Goal: Task Accomplishment & Management: Complete application form

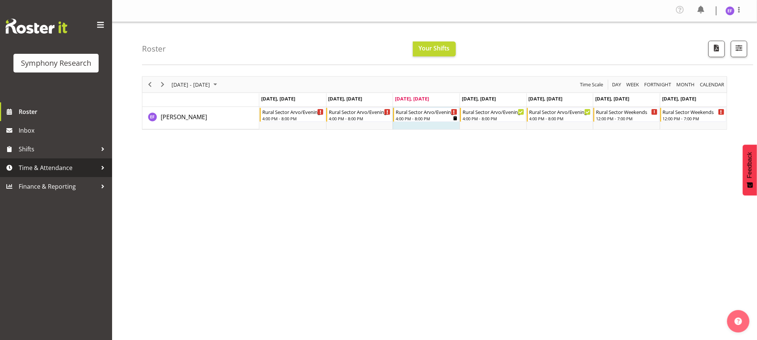
click at [101, 165] on div at bounding box center [102, 167] width 11 height 11
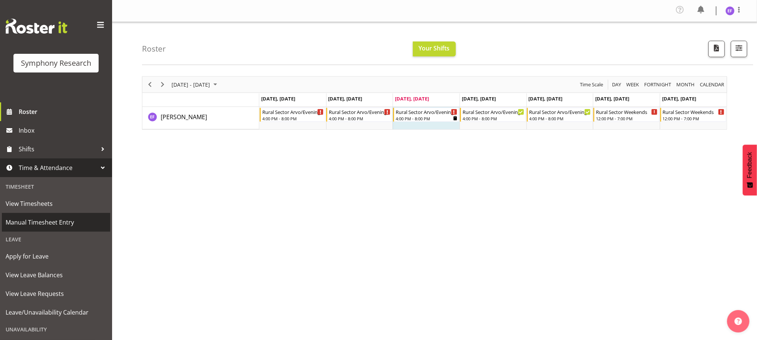
click at [58, 222] on span "Manual Timesheet Entry" at bounding box center [56, 222] width 101 height 11
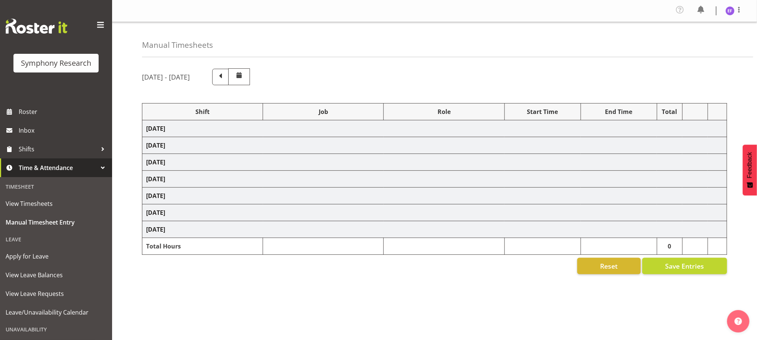
select select "48116"
select select "10587"
select select "48116"
select select "10587"
select select "47"
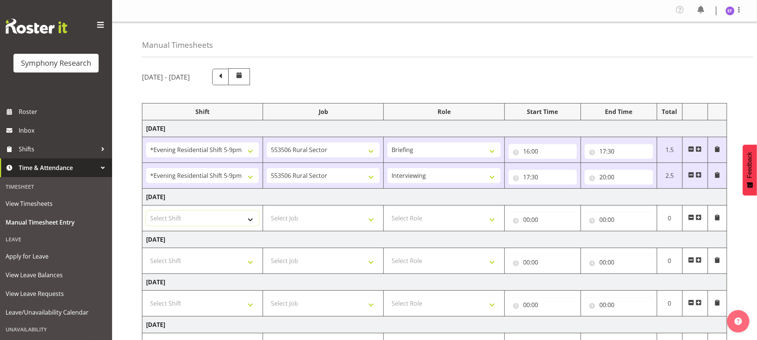
click at [250, 225] on select "Select Shift !!Weekend Residential (Roster IT Shift Label) *Business 9/10am ~ 4…" at bounding box center [202, 218] width 113 height 15
select select "48116"
click at [146, 212] on select "Select Shift !!Weekend Residential (Roster IT Shift Label) *Business 9/10am ~ 4…" at bounding box center [202, 218] width 113 height 15
click at [374, 224] on select "Select Job 550060 IF Admin 553492 World Poll Aus Wave 2 Main 2025 553493 World …" at bounding box center [323, 218] width 113 height 15
select select "10587"
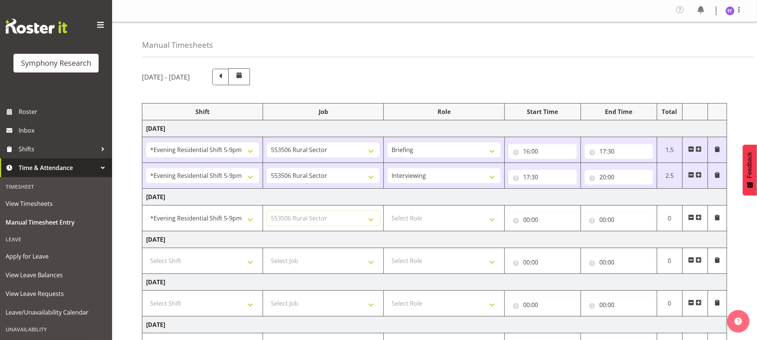
click at [267, 212] on select "Select Job 550060 IF Admin 553492 World Poll Aus Wave 2 Main 2025 553493 World …" at bounding box center [323, 218] width 113 height 15
click at [492, 224] on select "Select Role Briefing Interviewing" at bounding box center [444, 218] width 113 height 15
click at [526, 222] on input "00:00" at bounding box center [543, 219] width 68 height 15
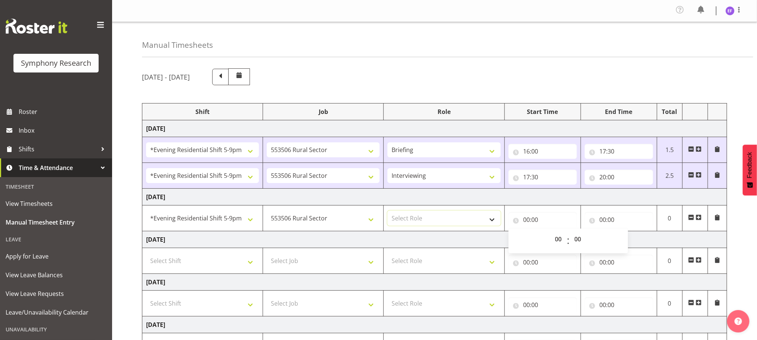
click at [490, 221] on select "Select Role Briefing Interviewing" at bounding box center [444, 218] width 113 height 15
select select "47"
click at [388, 212] on select "Select Role Briefing Interviewing" at bounding box center [444, 218] width 113 height 15
click at [526, 222] on input "00:00" at bounding box center [543, 219] width 68 height 15
click at [558, 238] on select "00 01 02 03 04 05 06 07 08 09 10 11 12 13 14 15 16 17 18 19 20 21 22 23" at bounding box center [559, 239] width 17 height 15
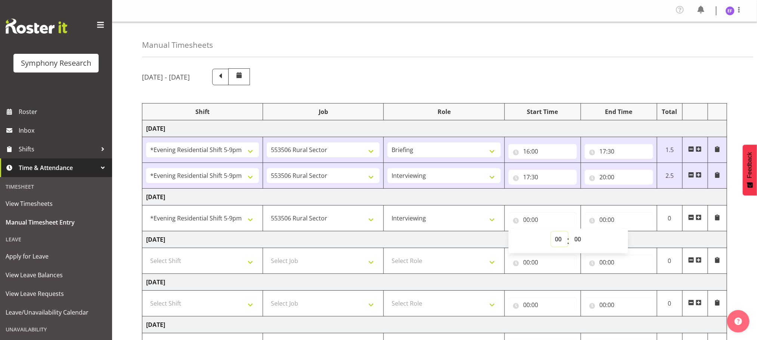
select select "20"
click at [551, 233] on select "00 01 02 03 04 05 06 07 08 09 10 11 12 13 14 15 16 17 18 19 20 21 22 23" at bounding box center [559, 239] width 17 height 15
type input "20:00"
click at [577, 241] on select "00 01 02 03 04 05 06 07 08 09 10 11 12 13 14 15 16 17 18 19 20 21 22 23 24 25 2…" at bounding box center [579, 239] width 17 height 15
select select "18"
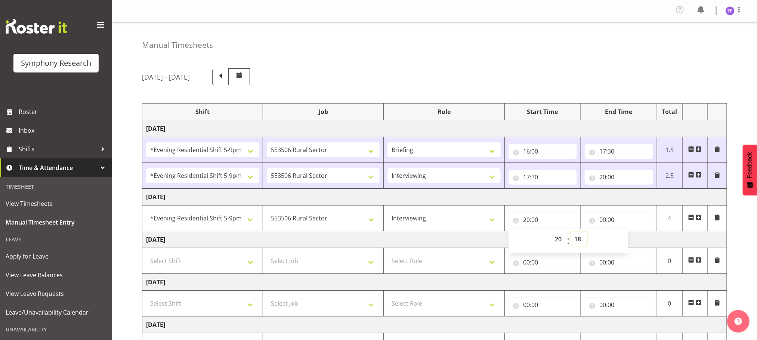
click at [571, 233] on select "00 01 02 03 04 05 06 07 08 09 10 11 12 13 14 15 16 17 18 19 20 21 22 23 24 25 2…" at bounding box center [579, 239] width 17 height 15
type input "20:18"
click at [603, 222] on input "00:00" at bounding box center [619, 219] width 68 height 15
click at [635, 241] on select "00 01 02 03 04 05 06 07 08 09 10 11 12 13 14 15 16 17 18 19 20 21 22 23" at bounding box center [636, 239] width 17 height 15
select select "20"
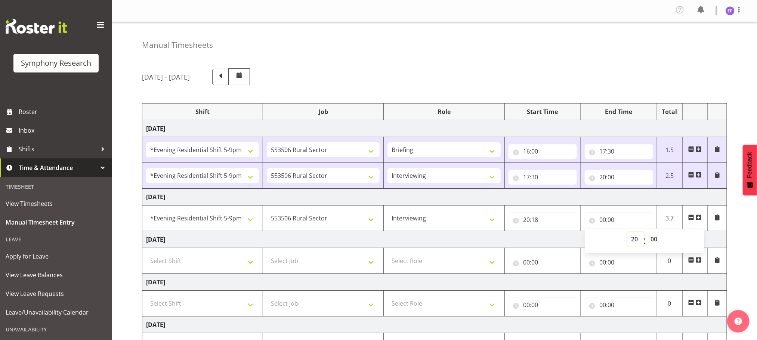
click at [628, 233] on select "00 01 02 03 04 05 06 07 08 09 10 11 12 13 14 15 16 17 18 19 20 21 22 23" at bounding box center [636, 239] width 17 height 15
type input "20:00"
click at [527, 223] on input "20:18" at bounding box center [543, 219] width 68 height 15
click at [560, 240] on select "00 01 02 03 04 05 06 07 08 09 10 11 12 13 14 15 16 17 18 19 20 21 22 23" at bounding box center [559, 239] width 17 height 15
select select "18"
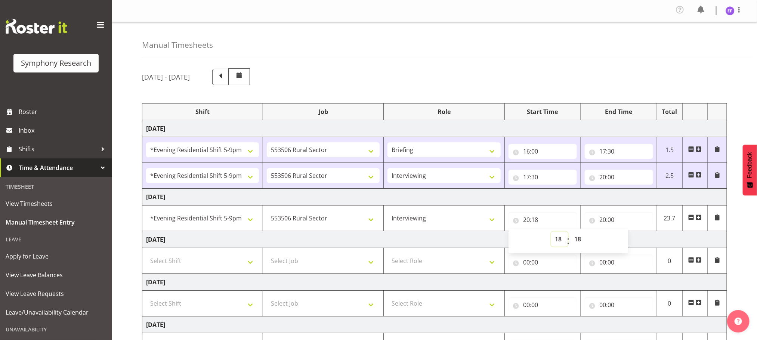
click at [551, 233] on select "00 01 02 03 04 05 06 07 08 09 10 11 12 13 14 15 16 17 18 19 20 21 22 23" at bounding box center [559, 239] width 17 height 15
type input "18:18"
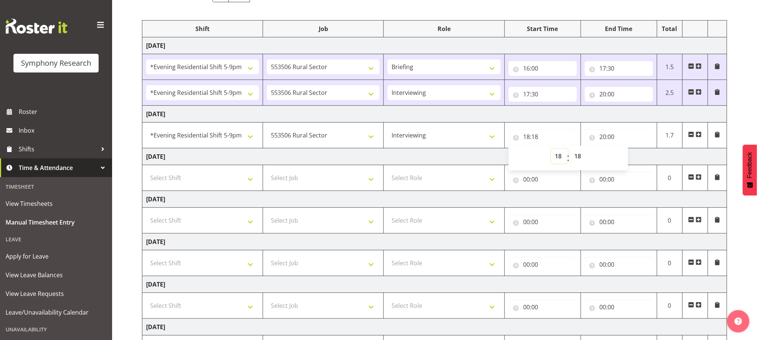
scroll to position [112, 0]
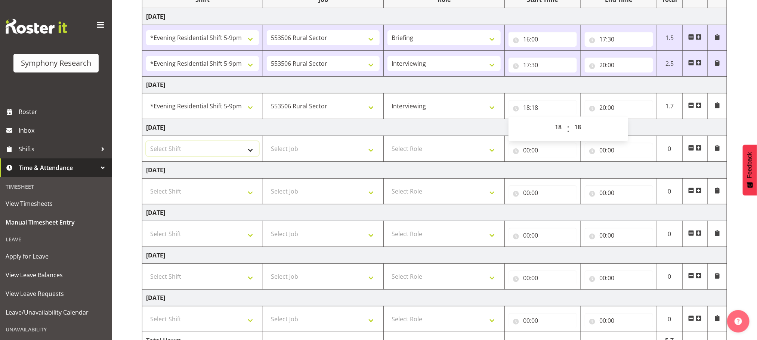
click at [252, 152] on select "Select Shift !!Weekend Residential (Roster IT Shift Label) *Business 9/10am ~ 4…" at bounding box center [202, 148] width 113 height 15
select select "48116"
click at [146, 143] on select "Select Shift !!Weekend Residential (Roster IT Shift Label) *Business 9/10am ~ 4…" at bounding box center [202, 148] width 113 height 15
click at [370, 154] on select "Select Job 550060 IF Admin 553492 World Poll Aus Wave 2 Main 2025 553493 World …" at bounding box center [323, 148] width 113 height 15
select select "10587"
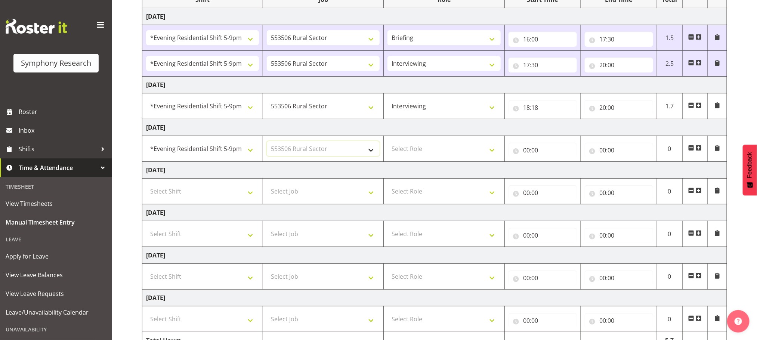
click at [267, 143] on select "Select Job 550060 IF Admin 553492 World Poll Aus Wave 2 Main 2025 553493 World …" at bounding box center [323, 148] width 113 height 15
click at [491, 154] on select "Select Role Briefing Interviewing" at bounding box center [444, 148] width 113 height 15
select select "47"
click at [388, 143] on select "Select Role Briefing Interviewing" at bounding box center [444, 148] width 113 height 15
click at [527, 154] on input "00:00" at bounding box center [543, 150] width 68 height 15
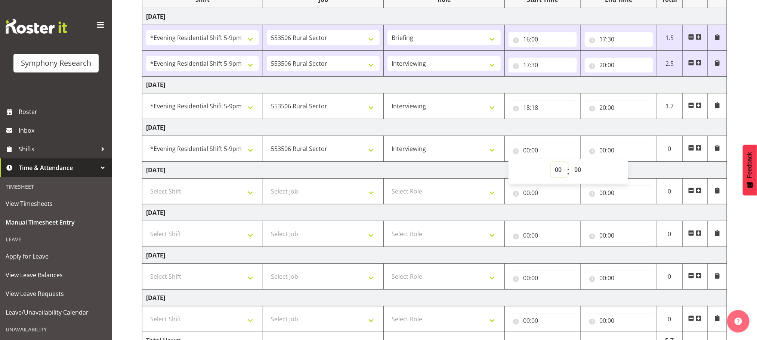
click at [558, 170] on select "00 01 02 03 04 05 06 07 08 09 10 11 12 13 14 15 16 17 18 19 20 21 22 23" at bounding box center [559, 169] width 17 height 15
select select "18"
click at [551, 164] on select "00 01 02 03 04 05 06 07 08 09 10 11 12 13 14 15 16 17 18 19 20 21 22 23" at bounding box center [559, 169] width 17 height 15
type input "18:00"
click at [580, 170] on select "00 01 02 03 04 05 06 07 08 09 10 11 12 13 14 15 16 17 18 19 20 21 22 23 24 25 2…" at bounding box center [579, 169] width 17 height 15
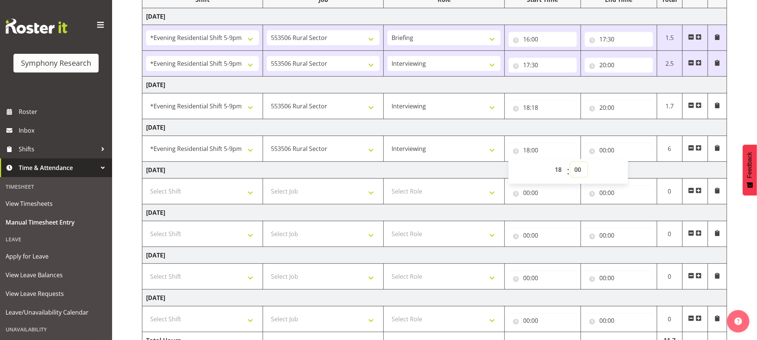
select select "5"
click at [571, 164] on select "00 01 02 03 04 05 06 07 08 09 10 11 12 13 14 15 16 17 18 19 20 21 22 23 24 25 2…" at bounding box center [579, 169] width 17 height 15
type input "18:05"
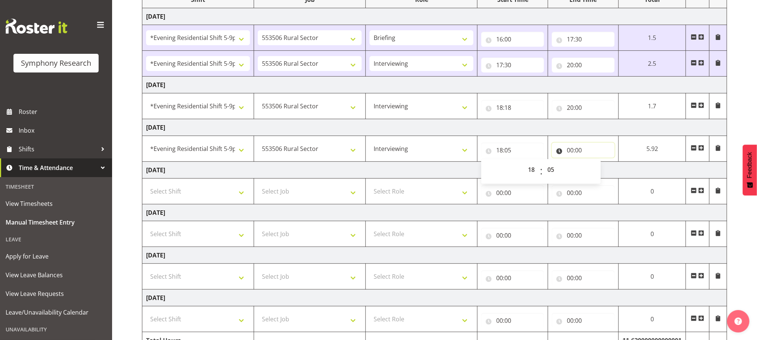
click at [571, 153] on input "00:00" at bounding box center [583, 150] width 63 height 15
click at [601, 170] on select "00 01 02 03 04 05 06 07 08 09 10 11 12 13 14 15 16 17 18 19 20 21 22 23" at bounding box center [603, 169] width 17 height 15
select select "21"
click at [596, 164] on select "00 01 02 03 04 05 06 07 08 09 10 11 12 13 14 15 16 17 18 19 20 21 22 23" at bounding box center [603, 169] width 17 height 15
type input "21:00"
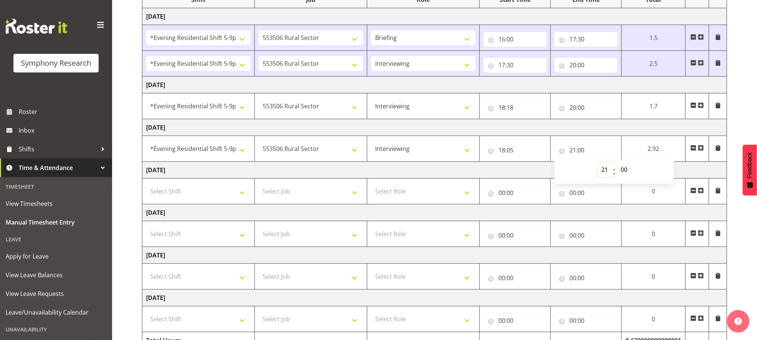
click at [602, 172] on select "00 01 02 03 04 05 06 07 08 09 10 11 12 13 14 15 16 17 18 19 20 21 22 23" at bounding box center [605, 169] width 17 height 15
select select "20"
click at [614, 164] on select "00 01 02 03 04 05 06 07 08 09 10 11 12 13 14 15 16 17 18 19 20 21 22 23" at bounding box center [605, 169] width 17 height 15
type input "20:00"
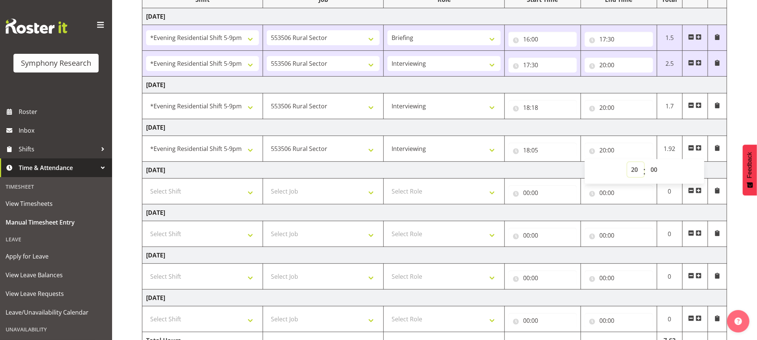
scroll to position [158, 0]
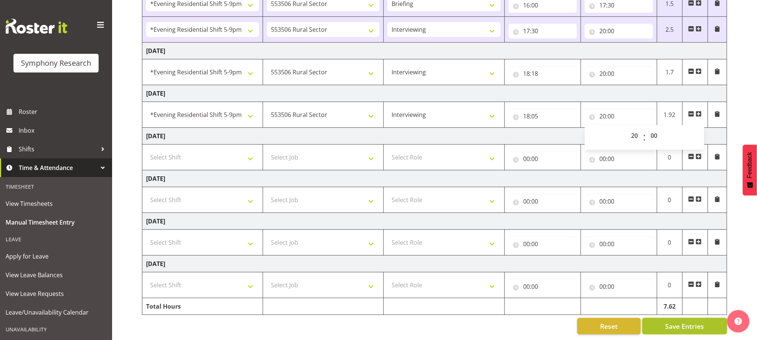
click at [681, 321] on span "Save Entries" at bounding box center [684, 326] width 39 height 10
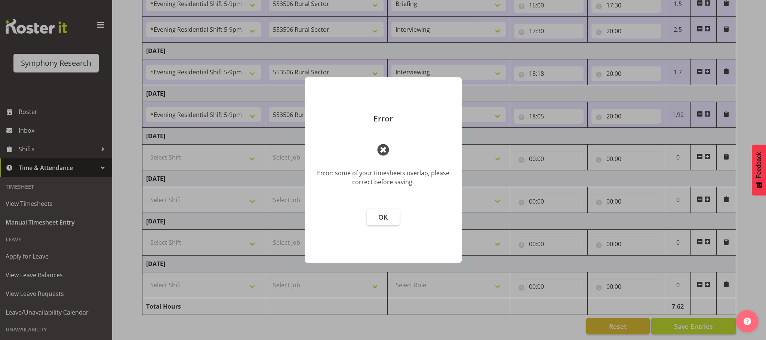
click at [386, 153] on span at bounding box center [383, 150] width 18 height 18
click at [383, 220] on span "OK" at bounding box center [382, 217] width 9 height 9
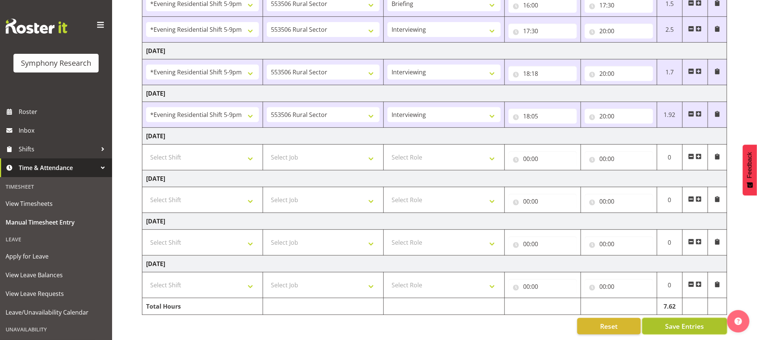
click at [679, 321] on span "Save Entries" at bounding box center [684, 326] width 39 height 10
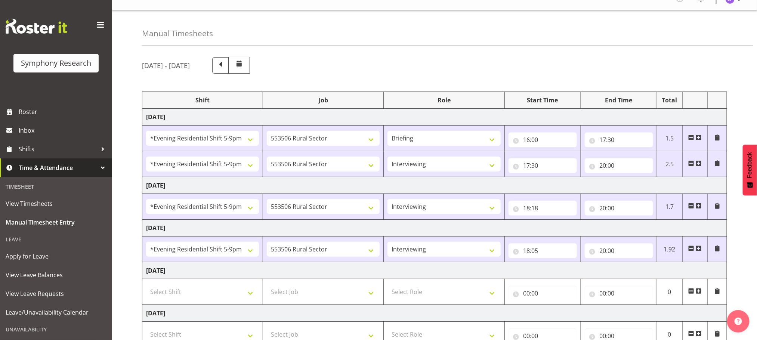
scroll to position [0, 0]
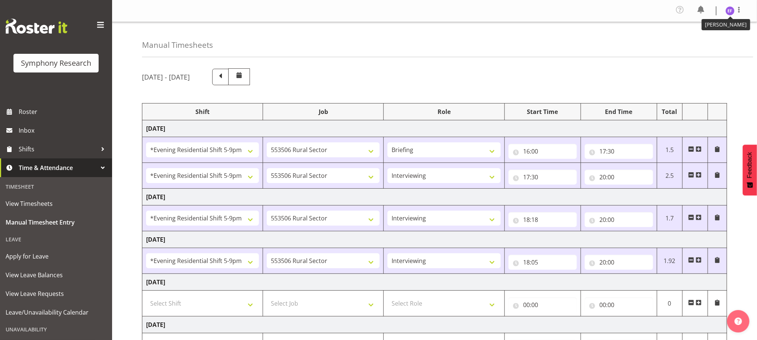
click at [730, 11] on img at bounding box center [730, 10] width 9 height 9
click at [693, 43] on link "Log Out" at bounding box center [708, 40] width 72 height 13
